Goal: Navigation & Orientation: Find specific page/section

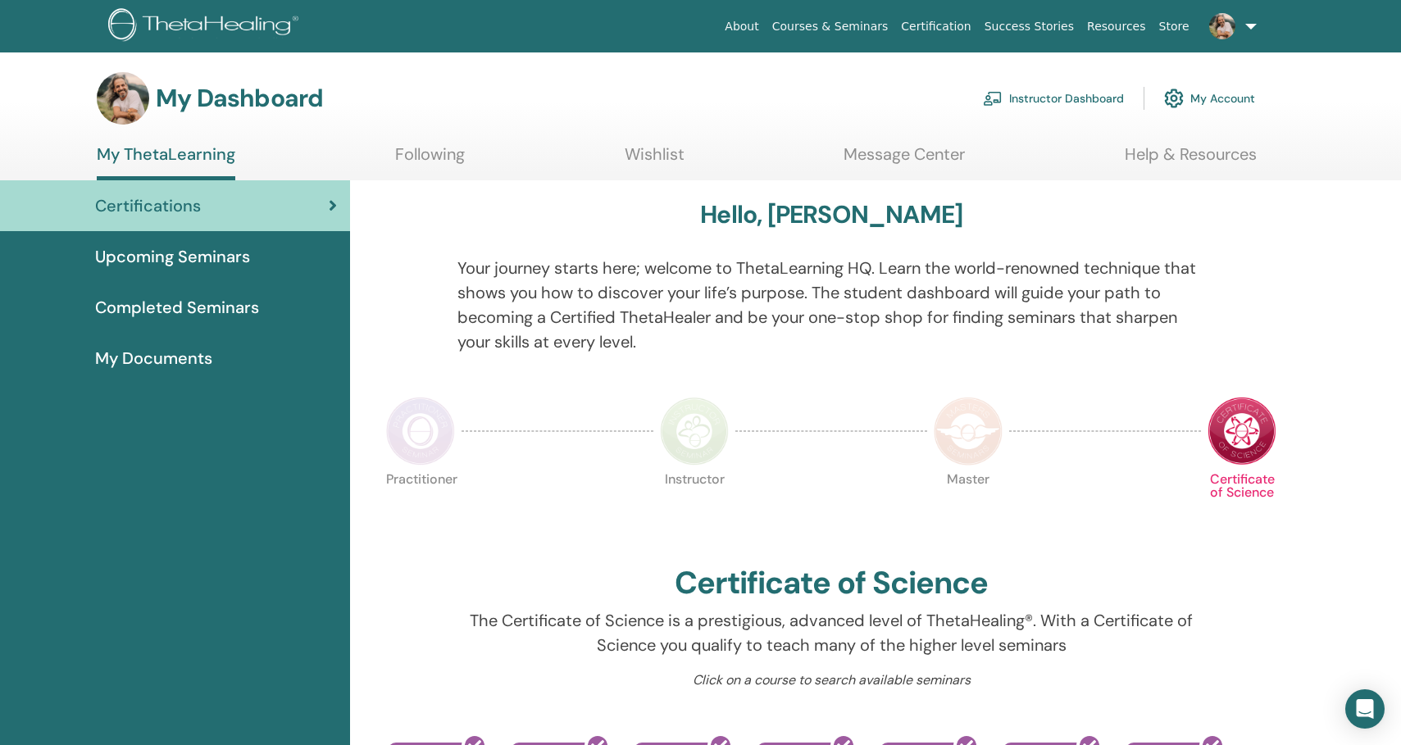
click at [231, 257] on span "Upcoming Seminars" at bounding box center [172, 256] width 155 height 25
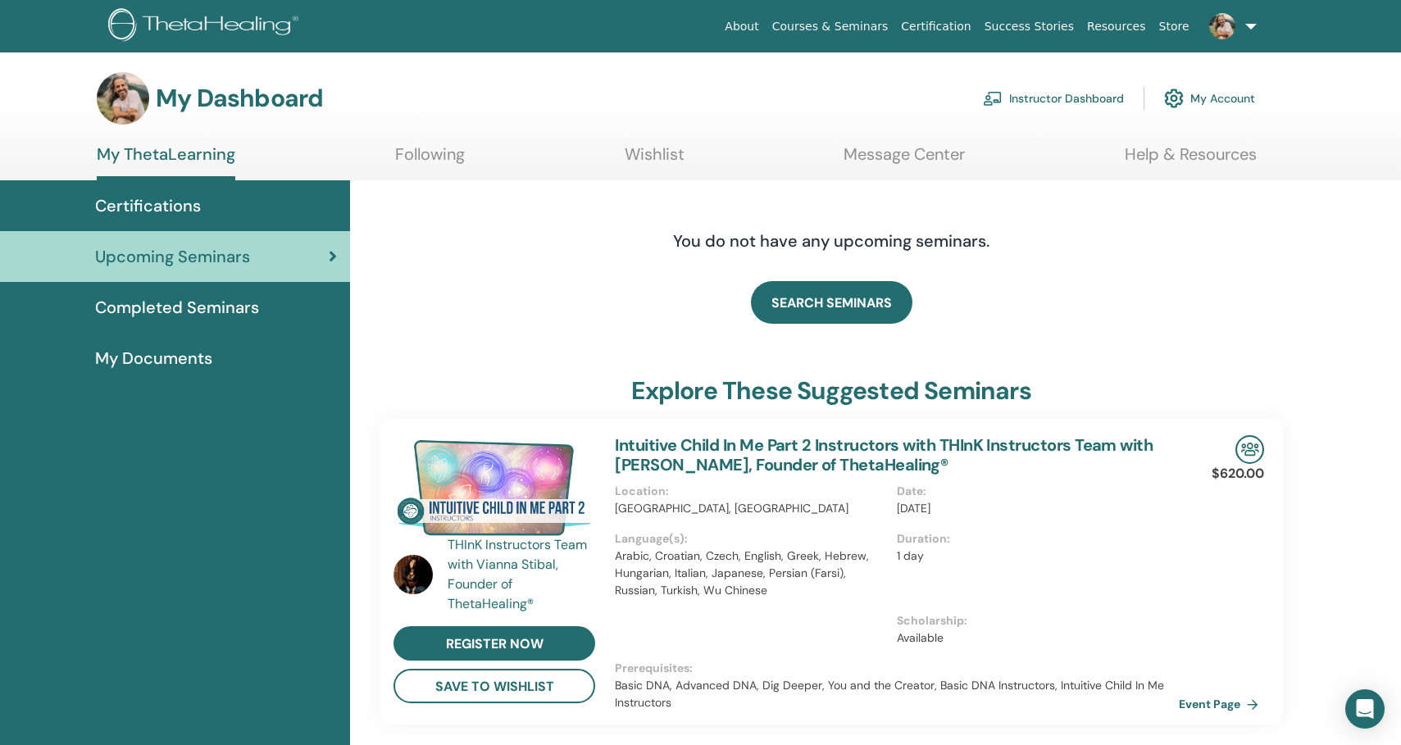
click at [1023, 92] on link "Instructor Dashboard" at bounding box center [1053, 98] width 141 height 36
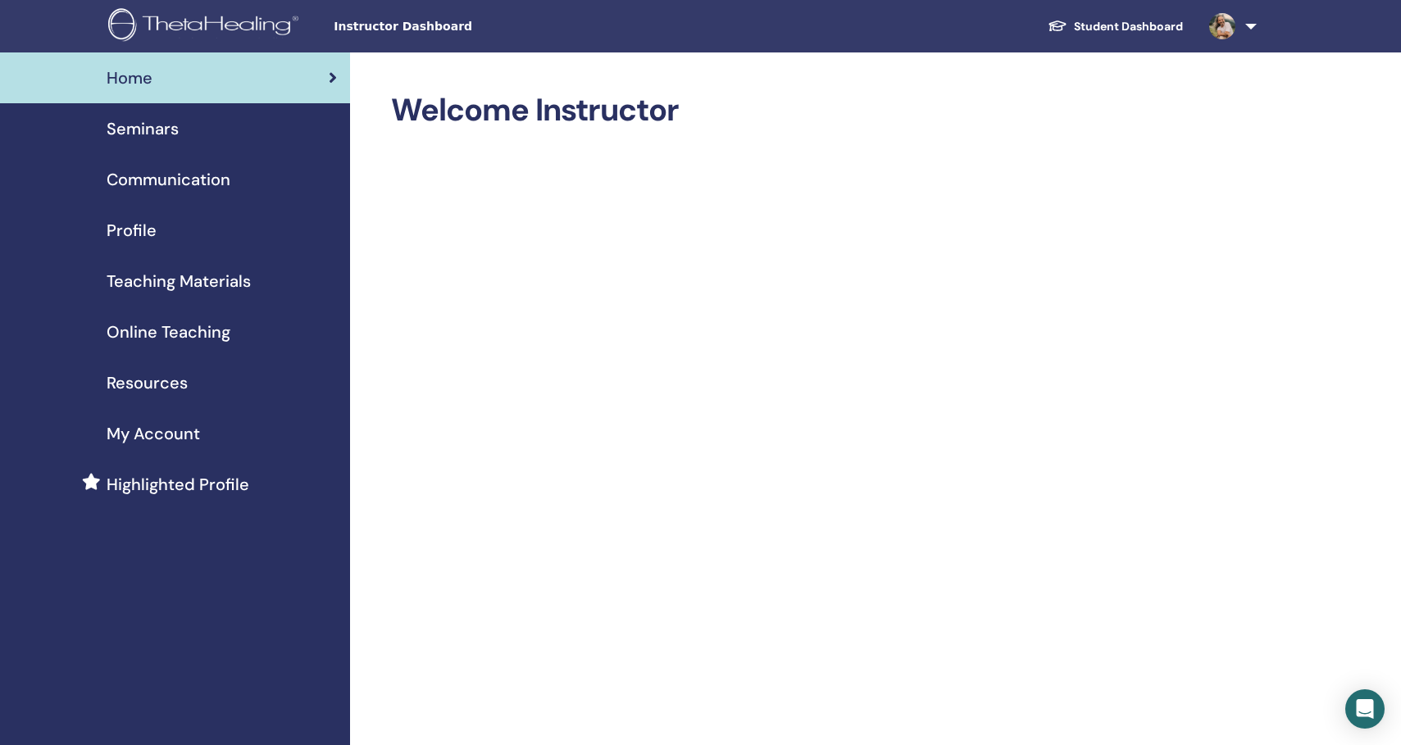
click at [146, 283] on span "Teaching Materials" at bounding box center [179, 281] width 144 height 25
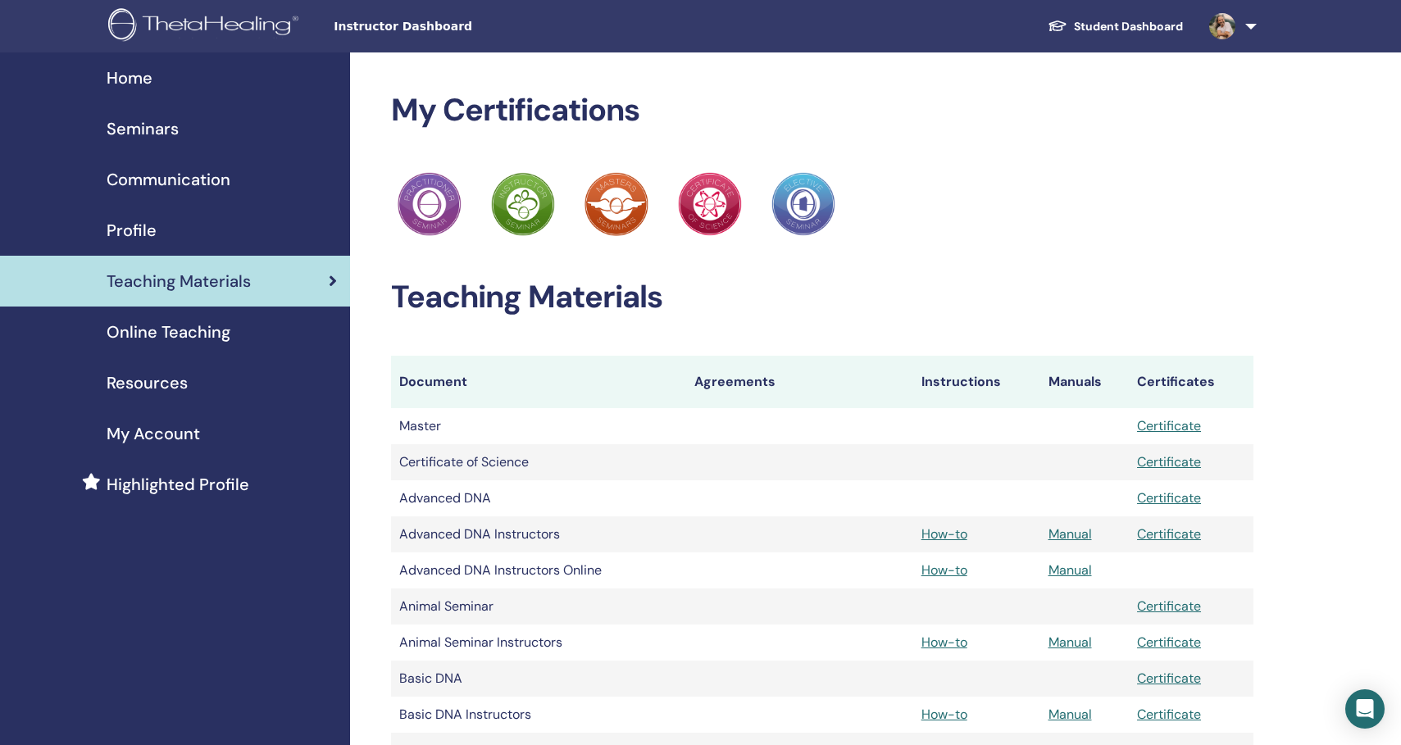
click at [201, 16] on img at bounding box center [206, 26] width 196 height 37
